Goal: Transaction & Acquisition: Book appointment/travel/reservation

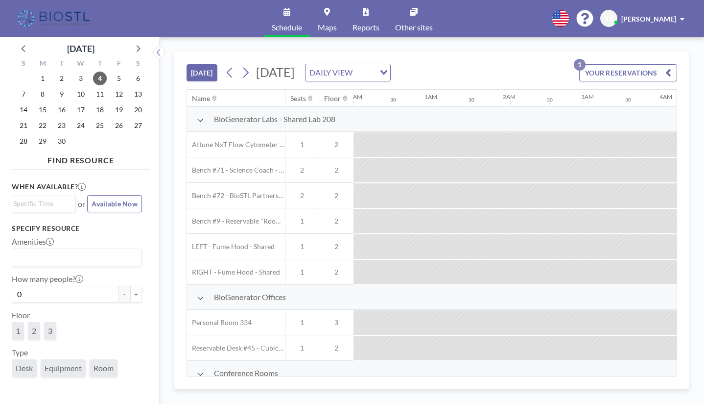
scroll to position [0, 666]
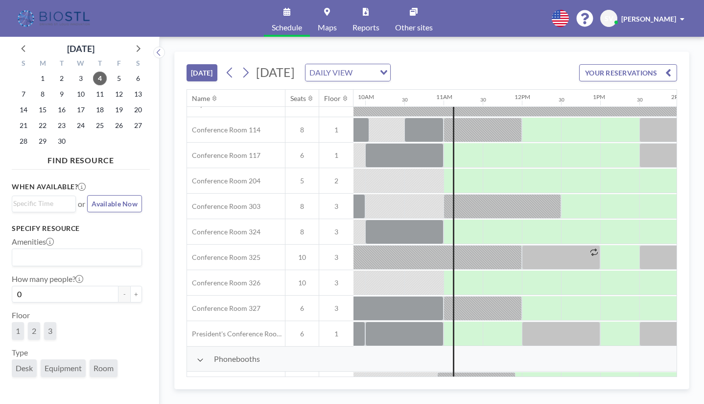
scroll to position [294, 774]
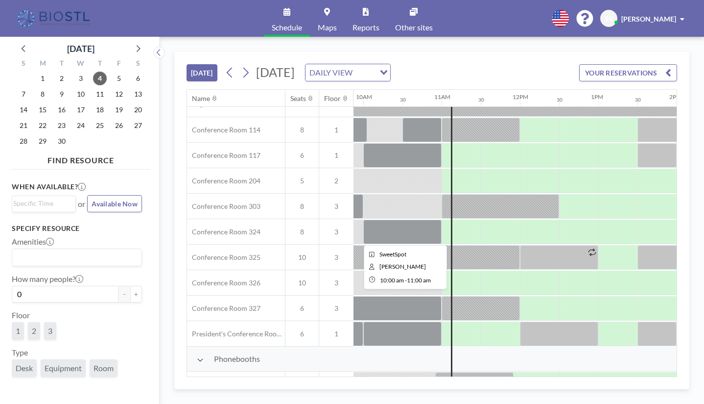
click at [404, 223] on div at bounding box center [402, 231] width 78 height 24
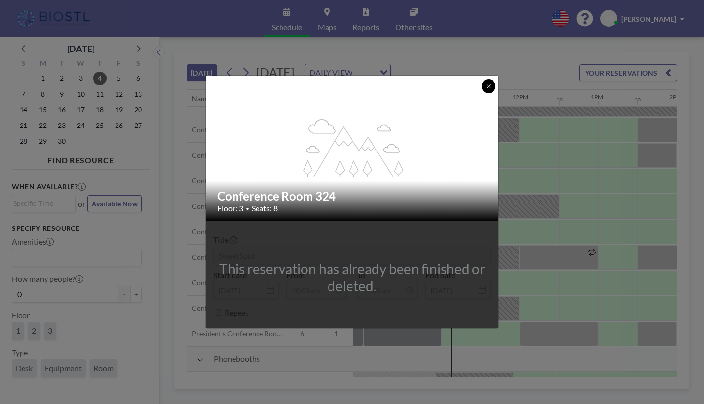
click at [489, 82] on button at bounding box center [489, 86] width 14 height 14
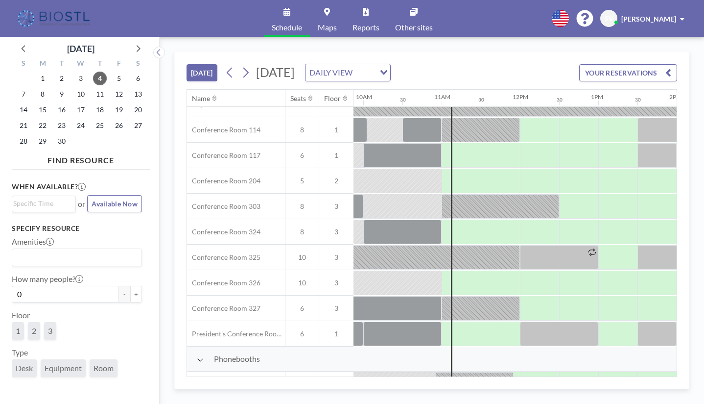
click at [445, 228] on div at bounding box center [461, 231] width 39 height 24
click at [465, 229] on div at bounding box center [467, 231] width 28 height 24
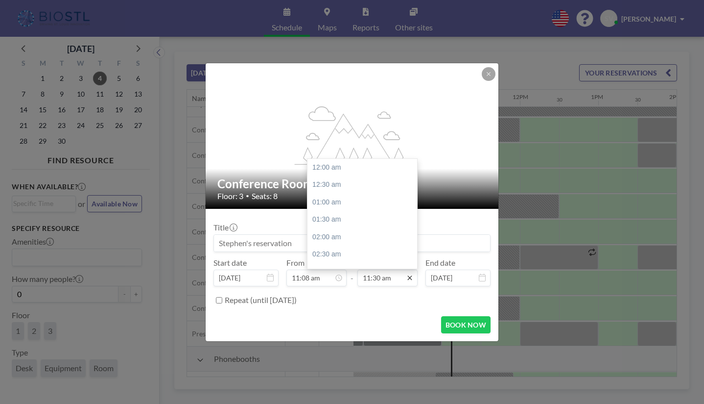
scroll to position [401, 0]
click at [335, 221] on div "01:00 pm" at bounding box center [365, 220] width 115 height 18
type input "01:00 pm"
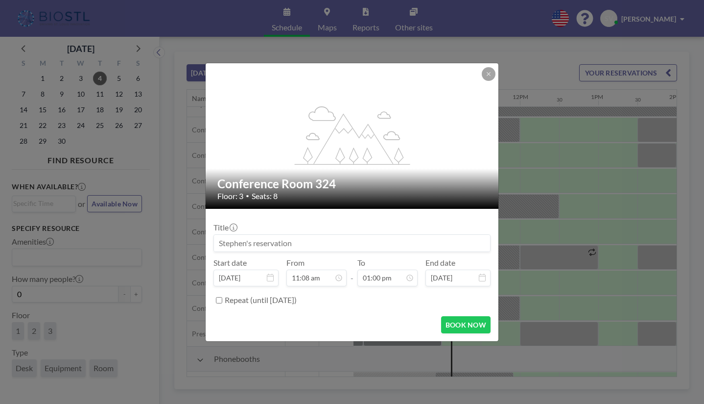
click at [327, 240] on input at bounding box center [352, 243] width 276 height 17
type input "SweetSpot"
click at [470, 331] on button "BOOK NOW" at bounding box center [465, 324] width 49 height 17
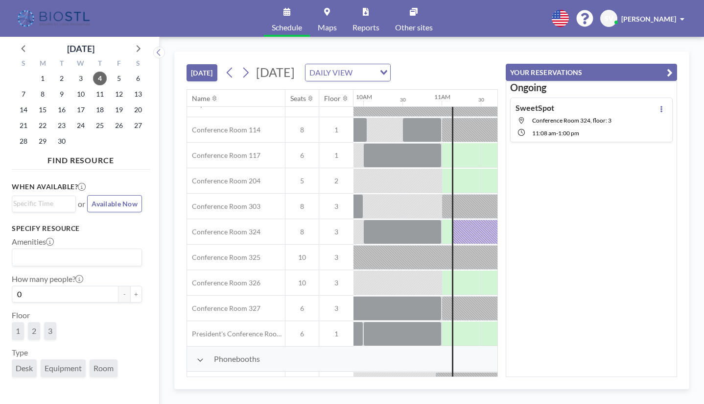
click at [464, 46] on div "TODAY Thursday, September 4, 2025 DAILY VIEW Loading... Name Seats Floor 12AM 3…" at bounding box center [432, 220] width 545 height 367
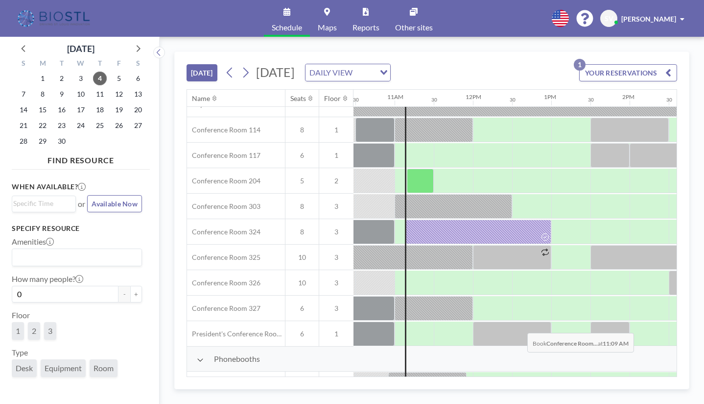
scroll to position [294, 812]
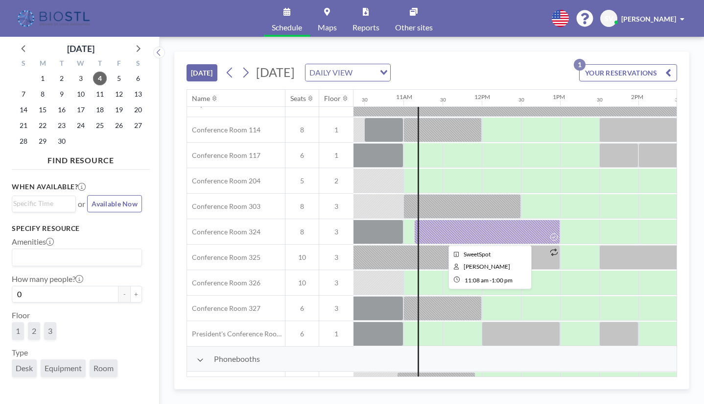
click at [484, 228] on div at bounding box center [487, 231] width 146 height 24
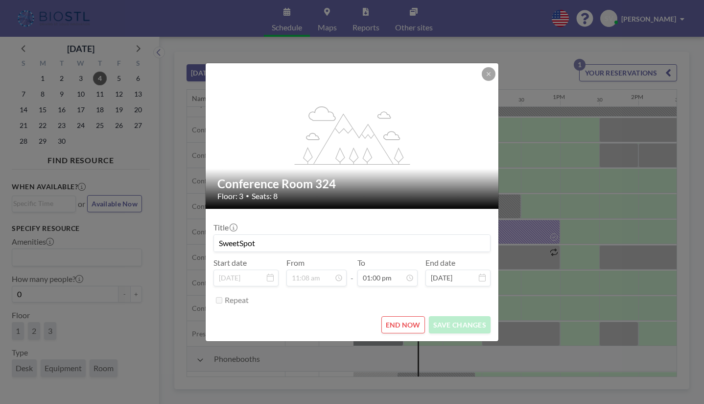
click at [408, 327] on button "END NOW" at bounding box center [404, 324] width 44 height 17
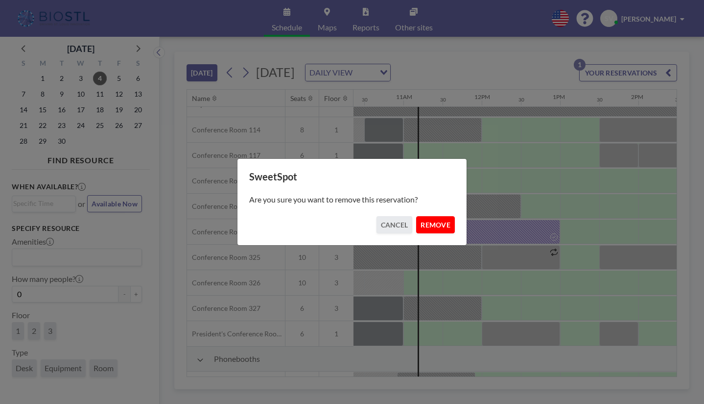
click at [439, 221] on button "REMOVE" at bounding box center [435, 224] width 39 height 17
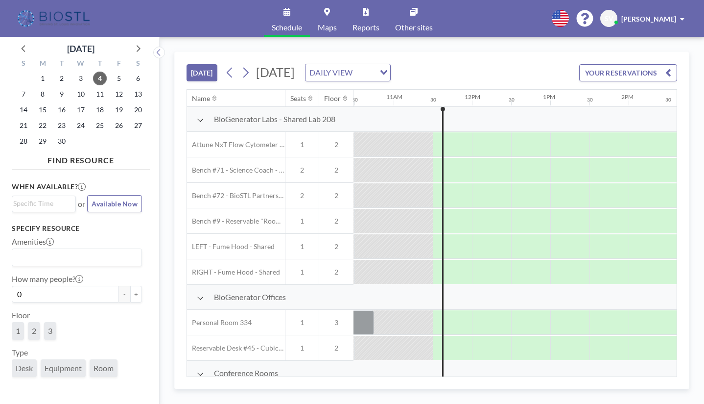
scroll to position [0, 823]
